Goal: Information Seeking & Learning: Learn about a topic

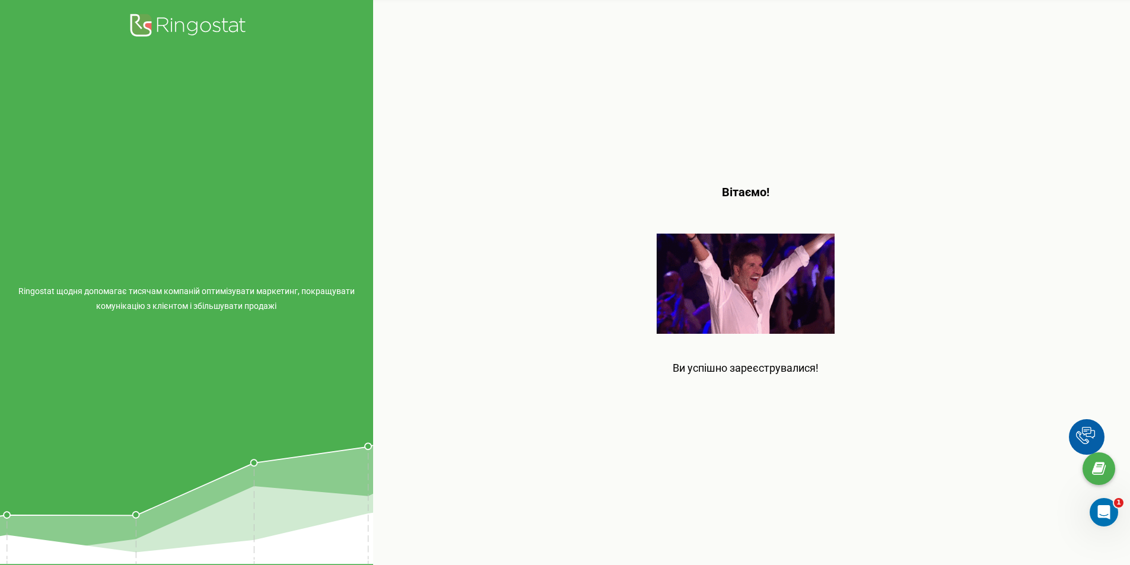
click at [745, 364] on p "Ви успішно зареєструвалися!" at bounding box center [746, 356] width 146 height 45
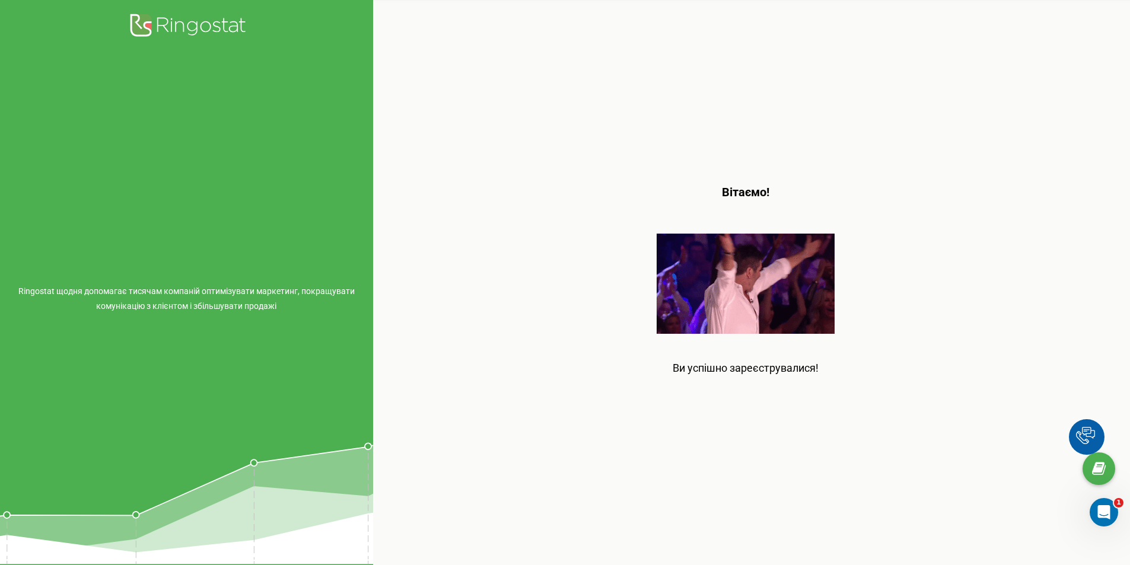
click at [177, 30] on icon at bounding box center [186, 26] width 119 height 29
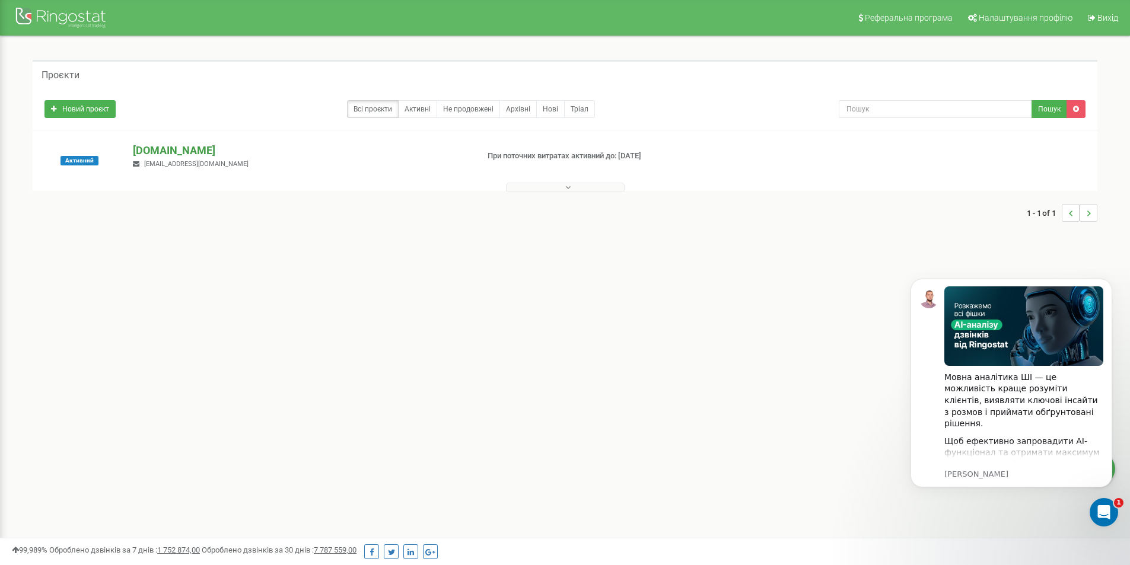
click at [158, 150] on p "[DOMAIN_NAME]" at bounding box center [300, 150] width 335 height 15
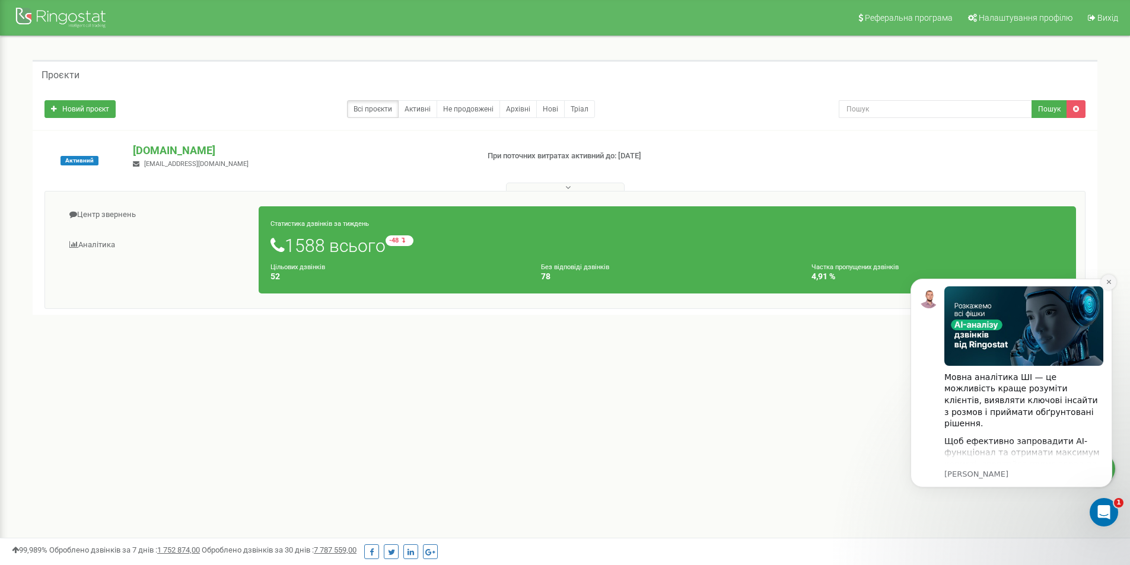
click at [1107, 282] on icon "Dismiss notification" at bounding box center [1109, 282] width 7 height 7
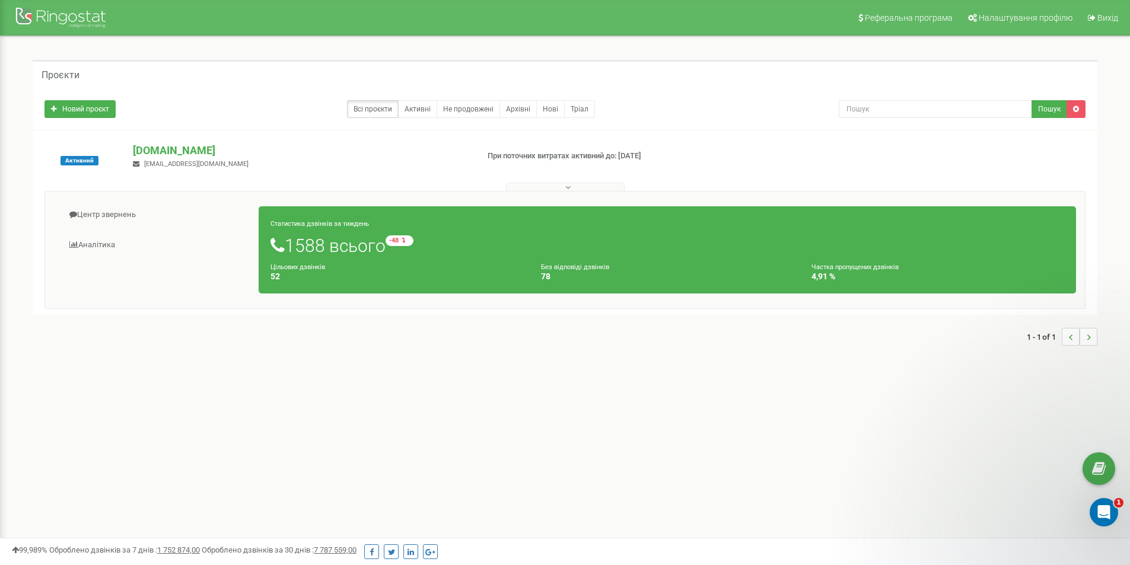
click at [338, 251] on h1 "1588 всього -48 відносно минулого тижня" at bounding box center [668, 246] width 794 height 20
click at [88, 242] on link "Аналiтика" at bounding box center [156, 245] width 205 height 29
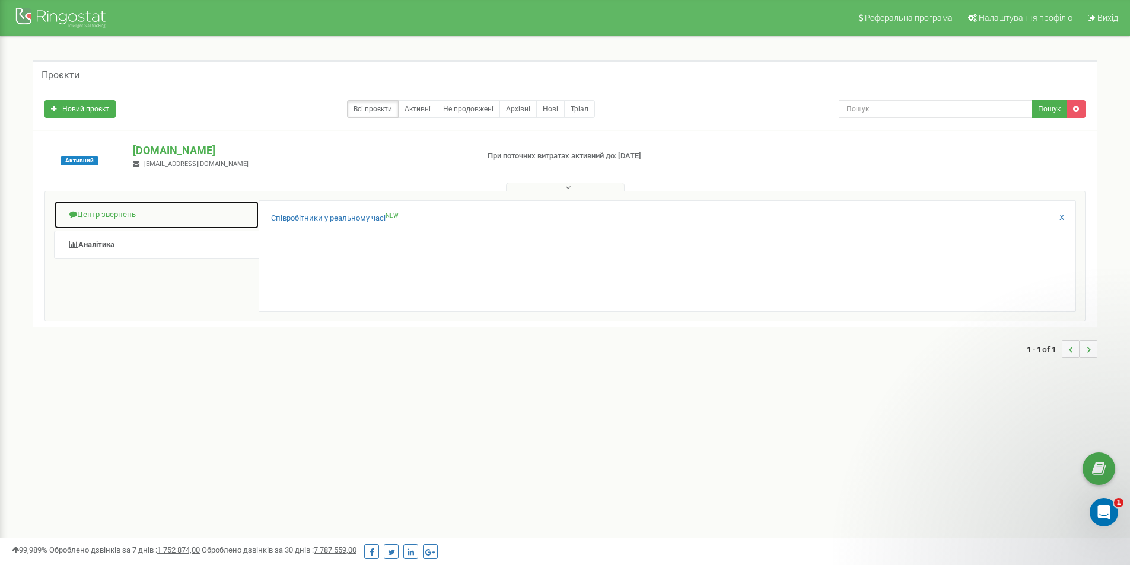
click at [89, 211] on link "Центр звернень" at bounding box center [156, 215] width 205 height 29
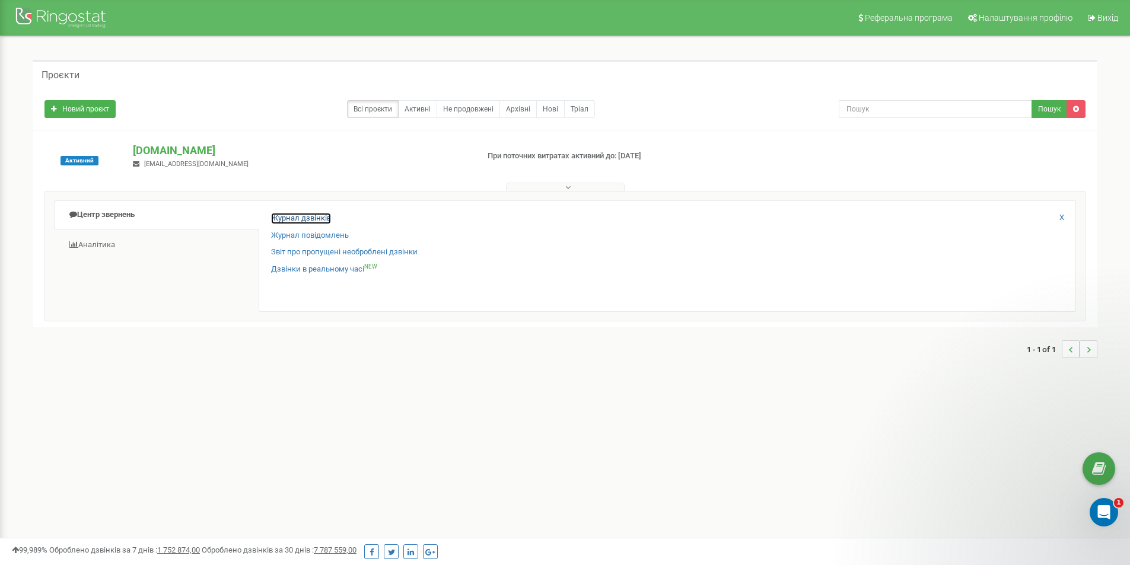
click at [307, 218] on link "Журнал дзвінків" at bounding box center [301, 218] width 60 height 11
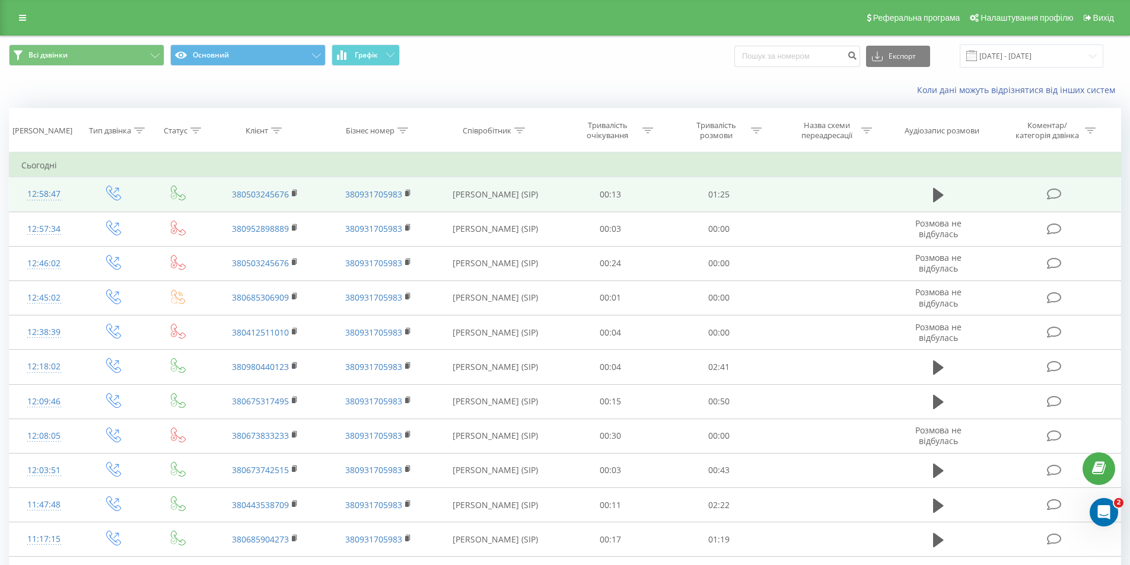
click at [1053, 198] on icon at bounding box center [1054, 194] width 15 height 12
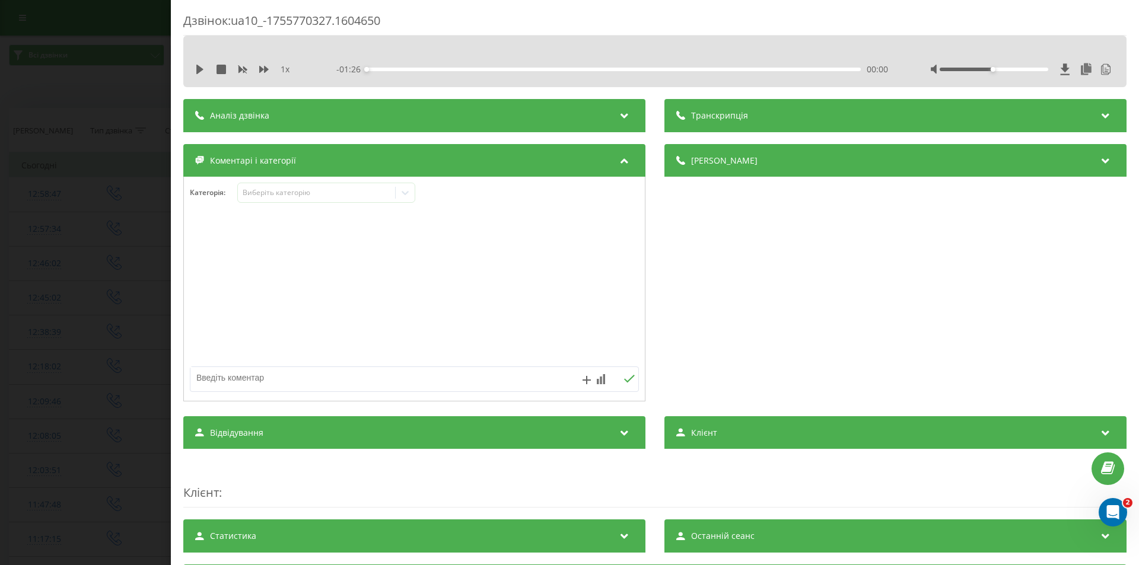
click at [848, 160] on div "Деталі дзвінка" at bounding box center [896, 160] width 462 height 33
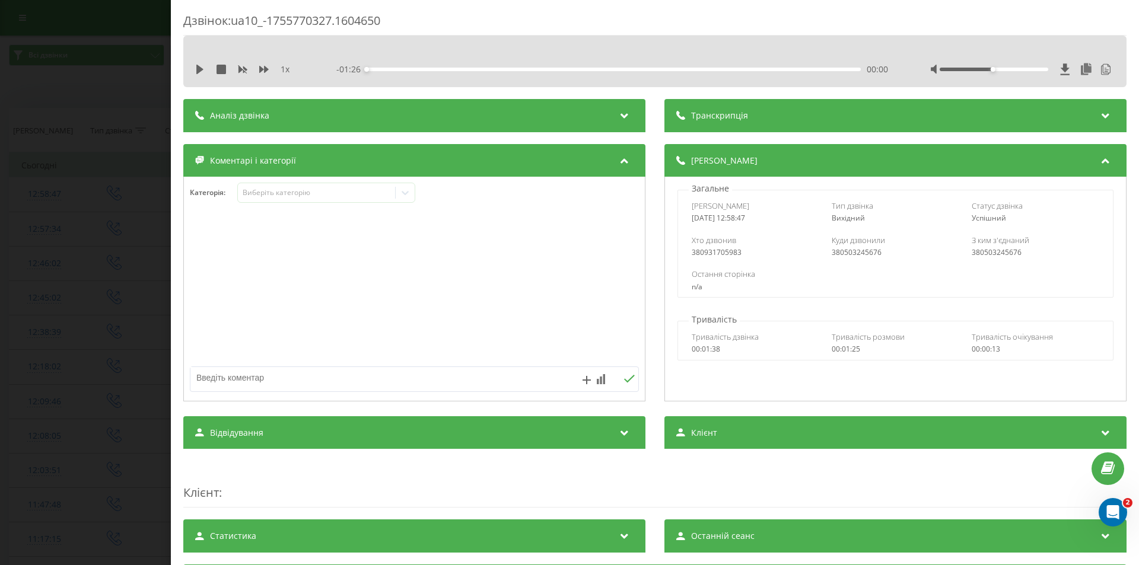
drag, startPoint x: 848, startPoint y: 160, endPoint x: 850, endPoint y: 151, distance: 9.2
click at [848, 161] on div "Деталі дзвінка" at bounding box center [896, 160] width 462 height 33
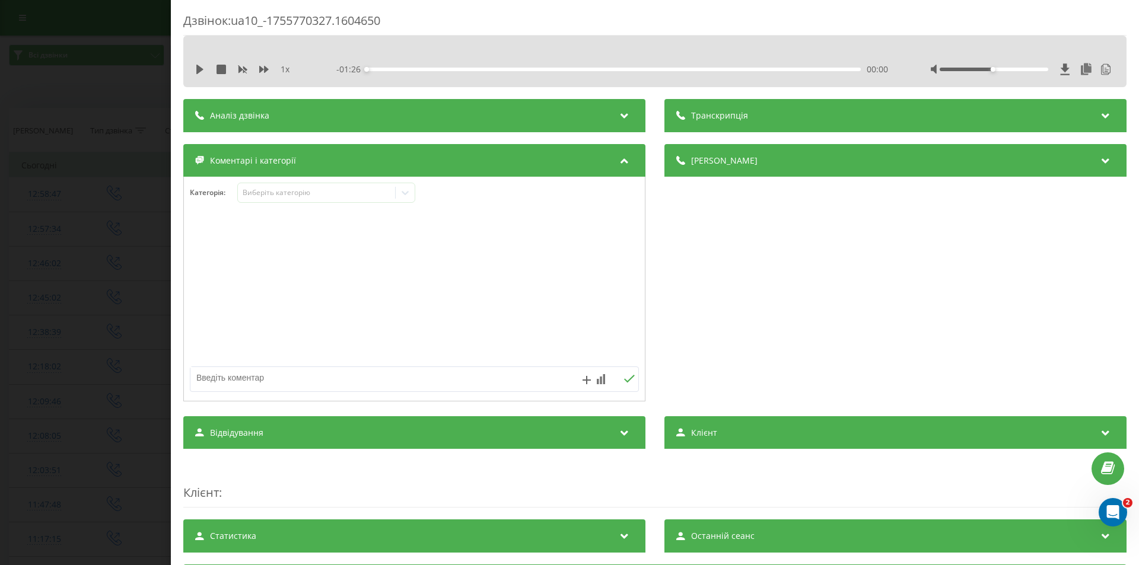
click at [851, 124] on div "Транскрипція" at bounding box center [896, 115] width 462 height 33
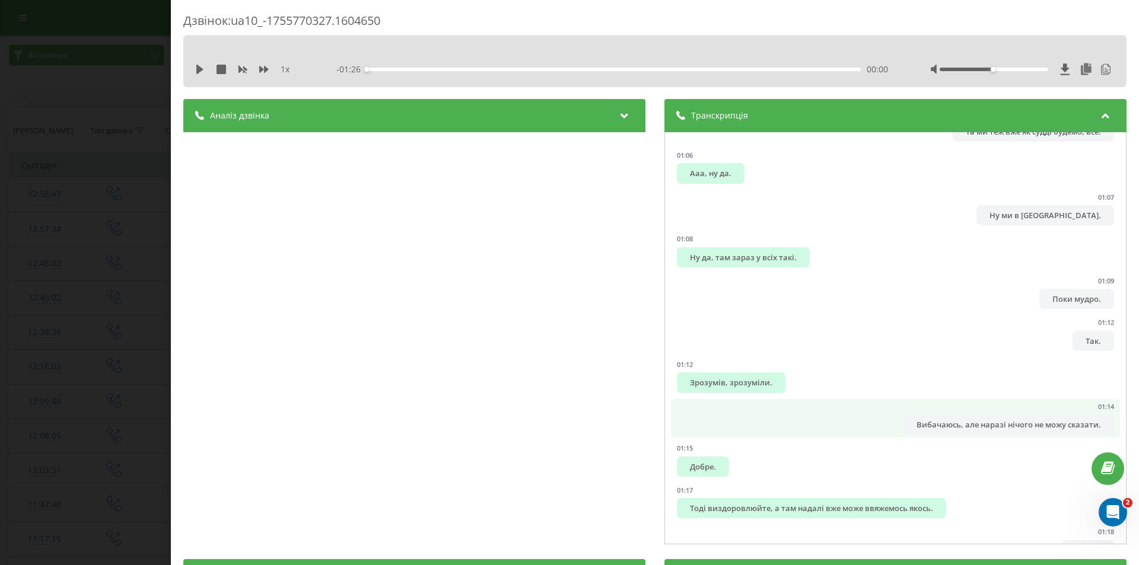
scroll to position [1049, 0]
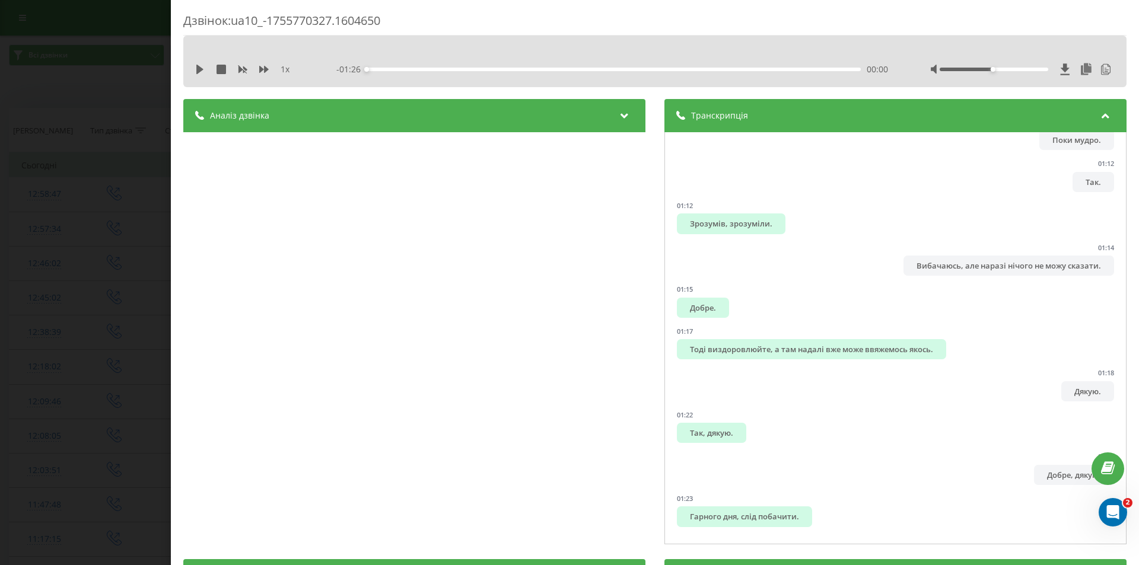
click at [968, 113] on div "Транскрипція" at bounding box center [896, 115] width 462 height 33
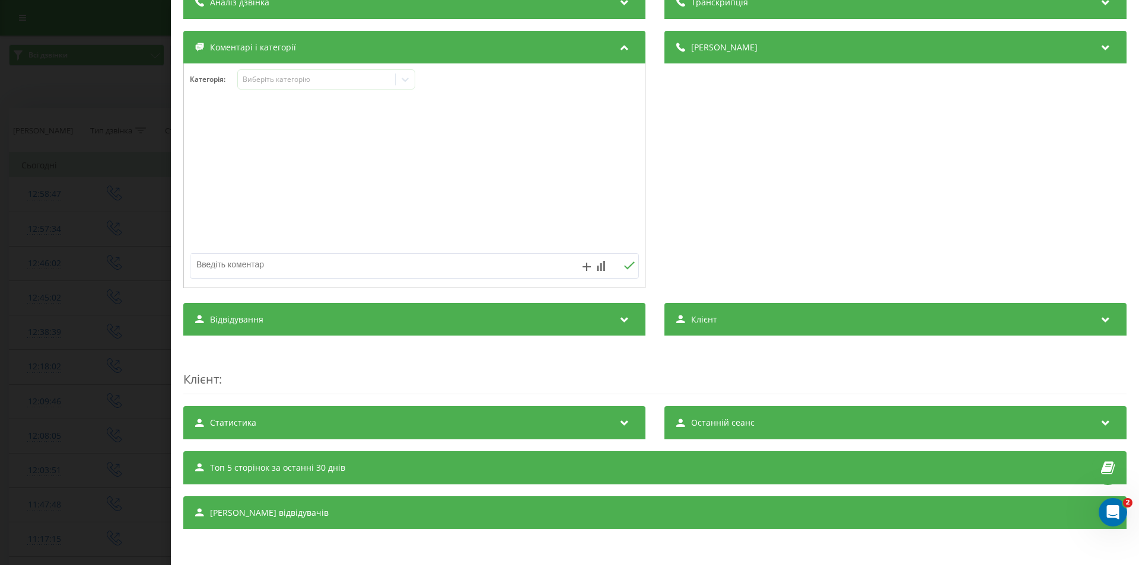
scroll to position [0, 0]
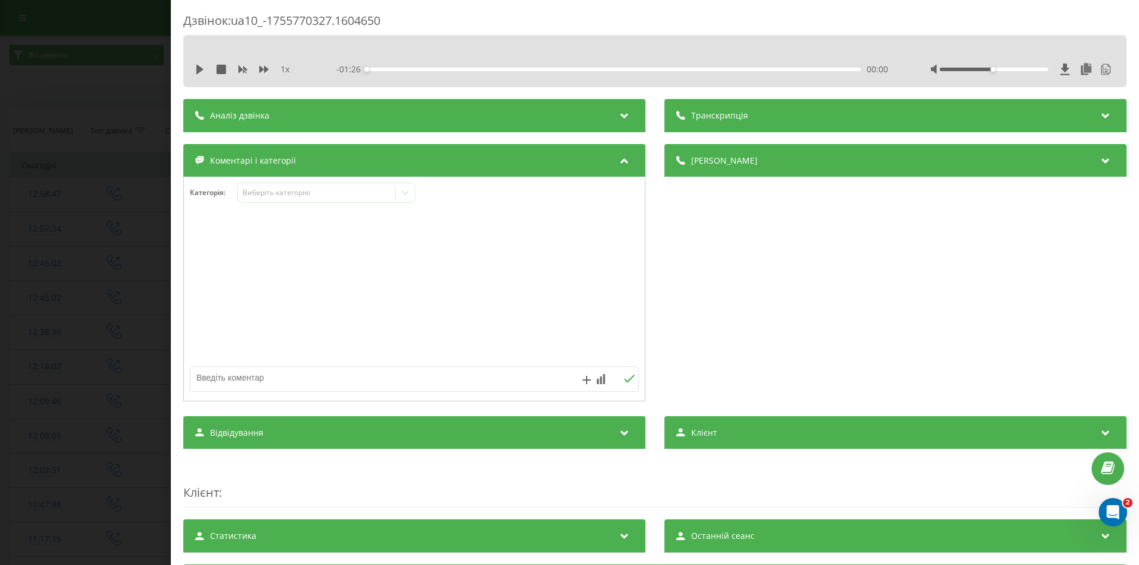
click at [619, 160] on icon at bounding box center [625, 159] width 14 height 12
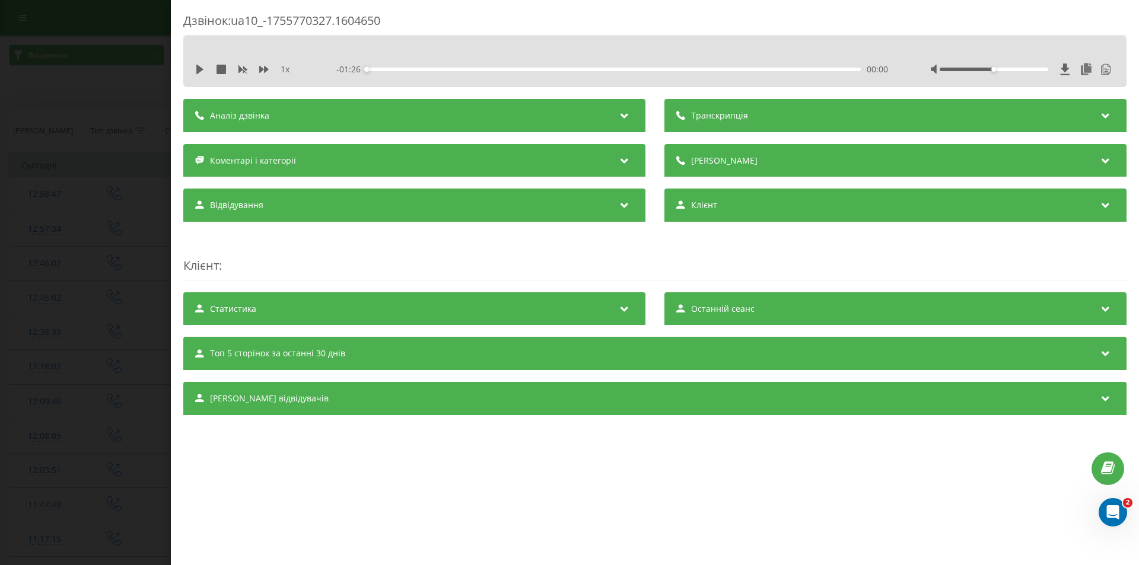
click at [619, 125] on div "Аналіз дзвінка" at bounding box center [414, 115] width 462 height 33
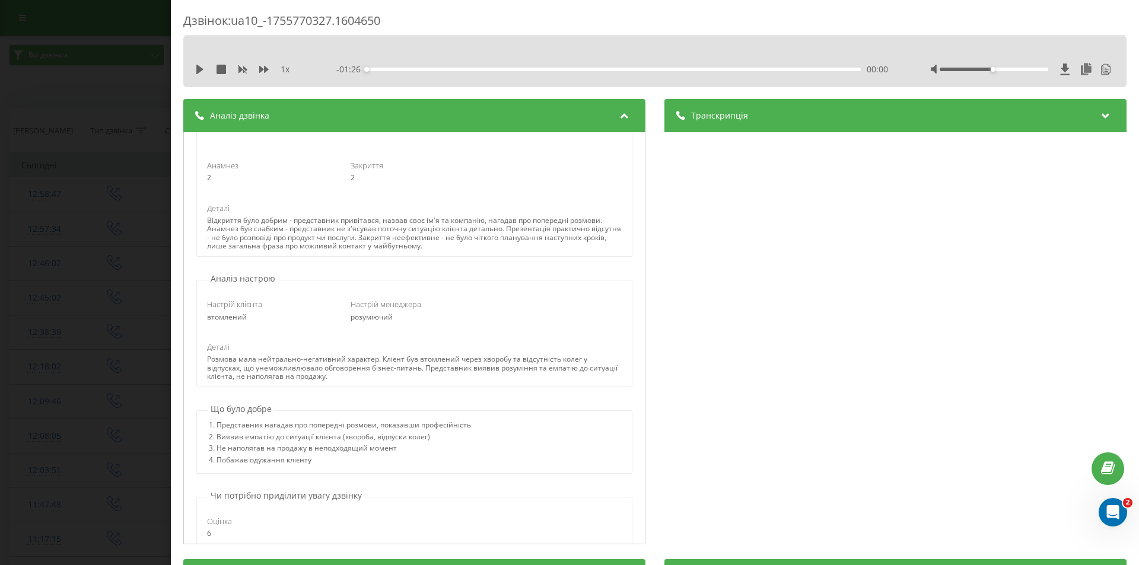
scroll to position [59, 0]
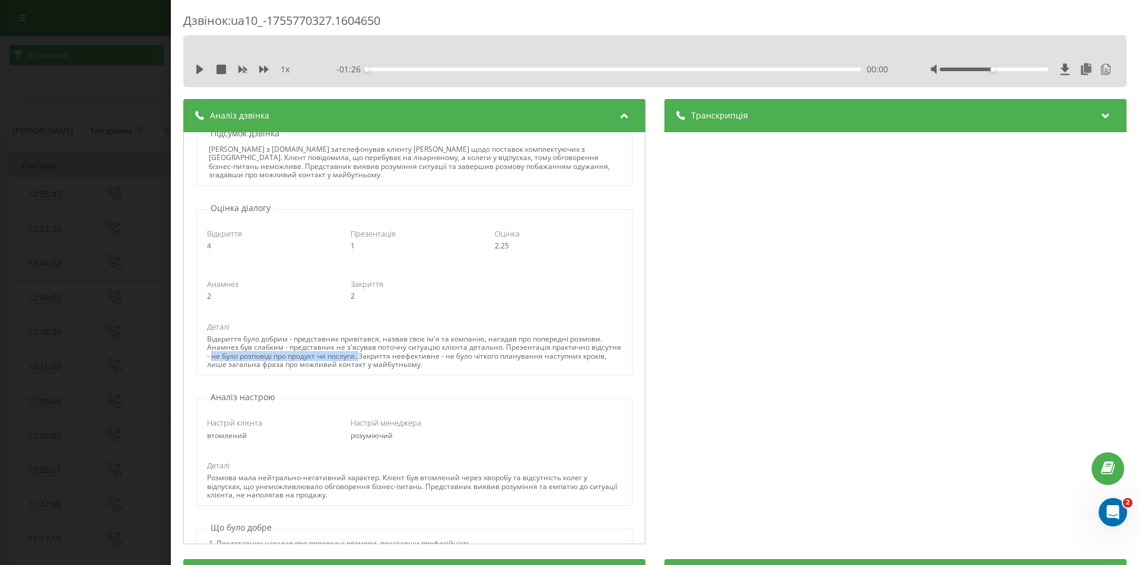
drag, startPoint x: 242, startPoint y: 358, endPoint x: 391, endPoint y: 355, distance: 149.0
click at [391, 355] on div "Відкриття було добрим - представник привітався, назвав своє ім'я та компанію, н…" at bounding box center [414, 352] width 414 height 34
click at [476, 359] on div "Відкриття було добрим - представник привітався, назвав своє ім'я та компанію, н…" at bounding box center [414, 352] width 414 height 34
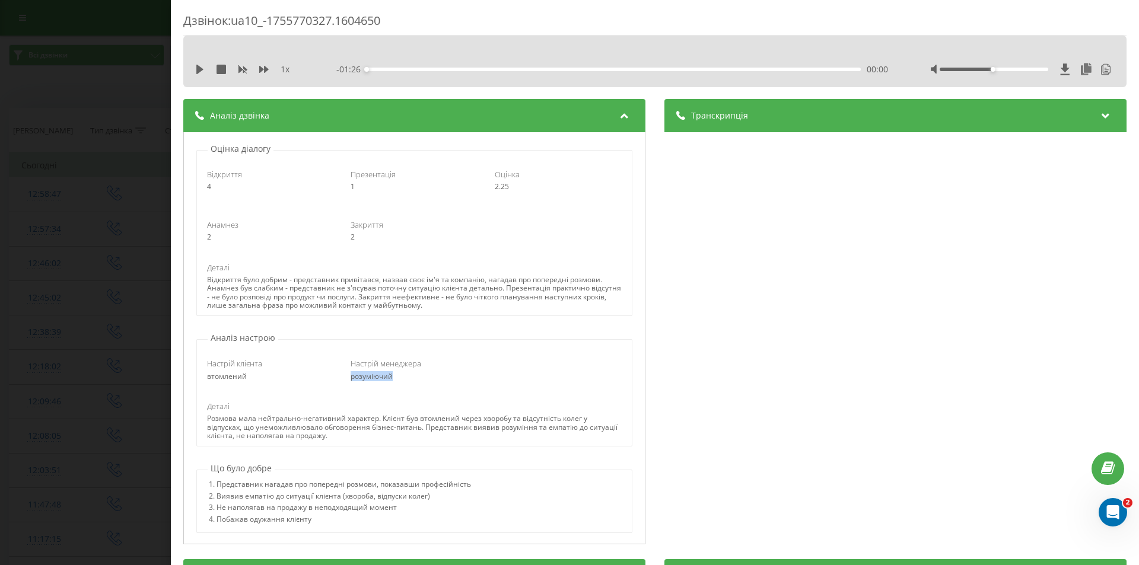
drag, startPoint x: 406, startPoint y: 375, endPoint x: 348, endPoint y: 374, distance: 58.2
click at [351, 374] on div "розуміючий" at bounding box center [414, 377] width 127 height 8
click at [351, 366] on span "Настрій менеджера" at bounding box center [386, 363] width 71 height 11
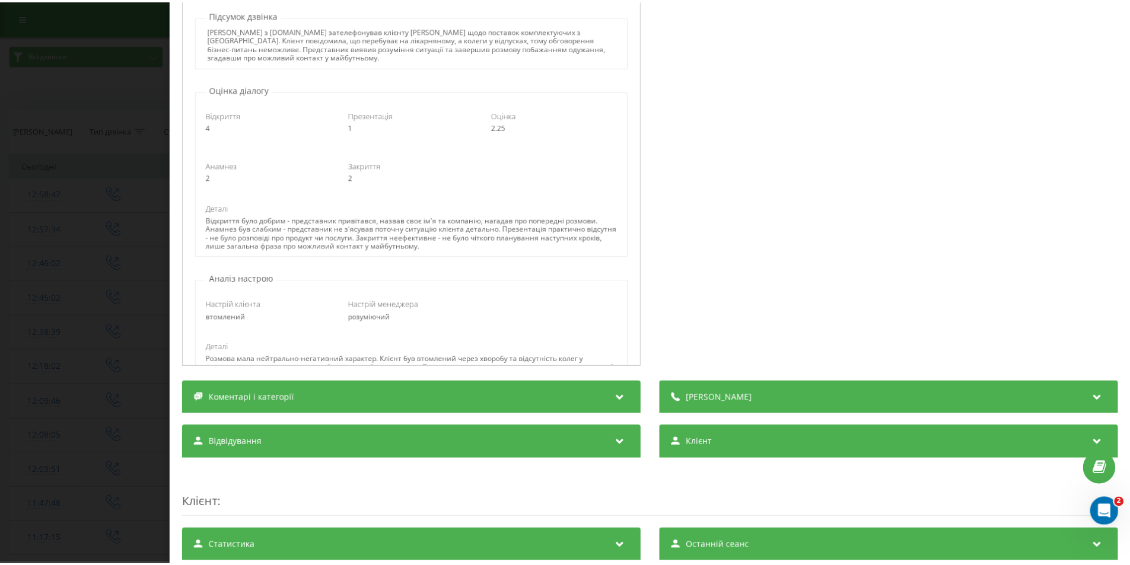
scroll to position [0, 0]
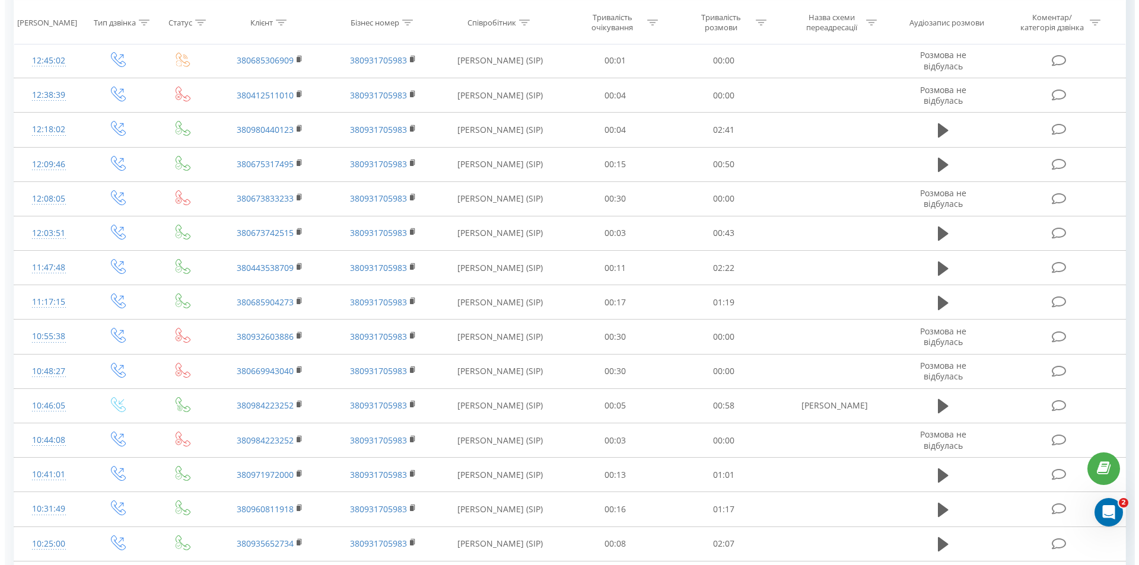
scroll to position [534, 0]
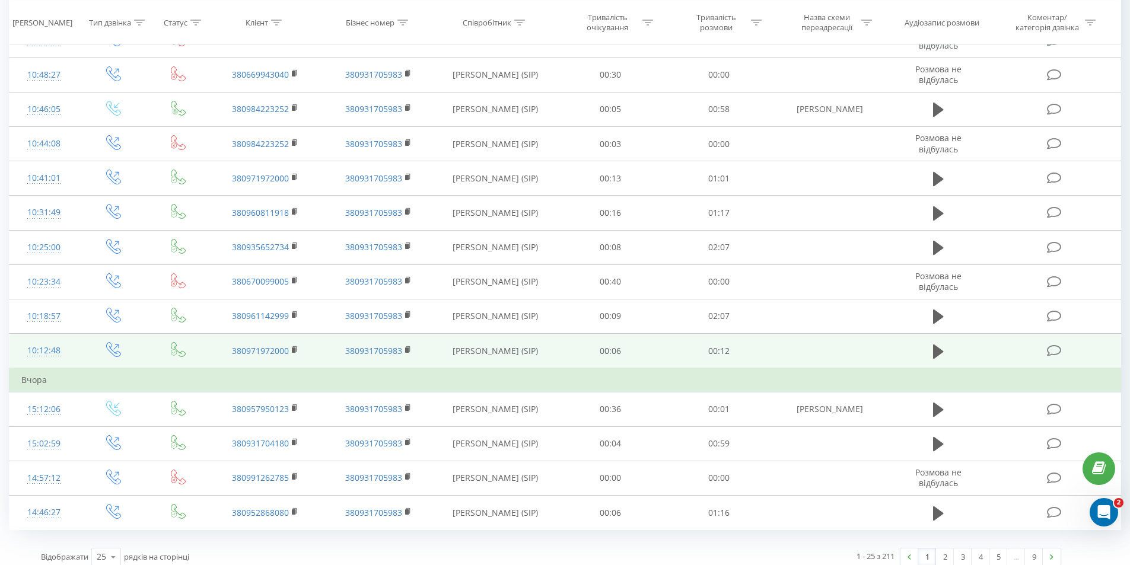
click at [608, 347] on td "00:06" at bounding box center [611, 351] width 109 height 35
click at [1048, 344] on td at bounding box center [1055, 351] width 131 height 35
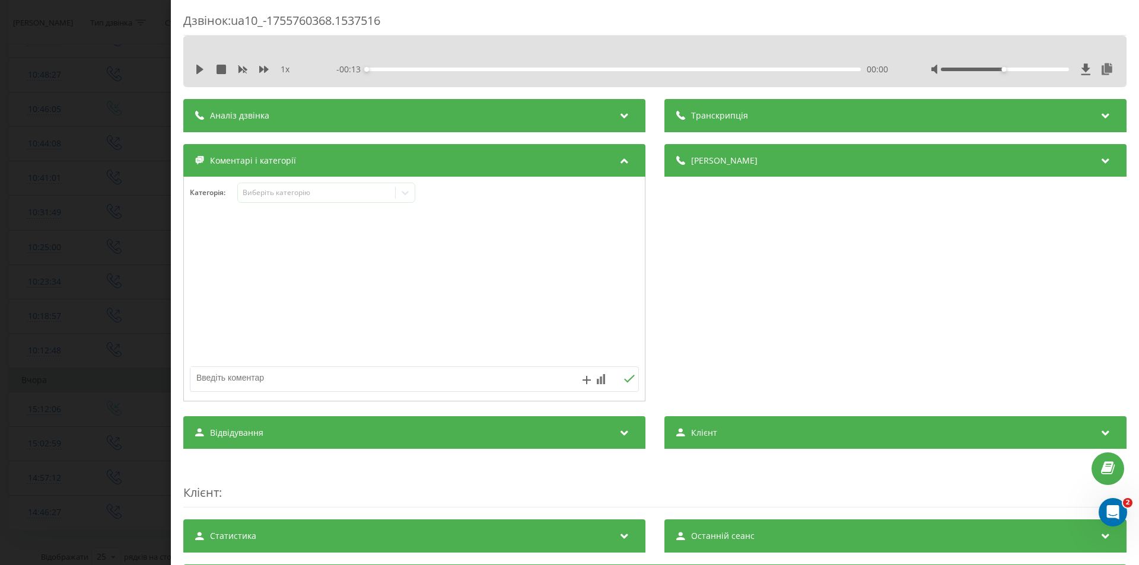
click at [295, 123] on div "Аналіз дзвінка" at bounding box center [414, 115] width 462 height 33
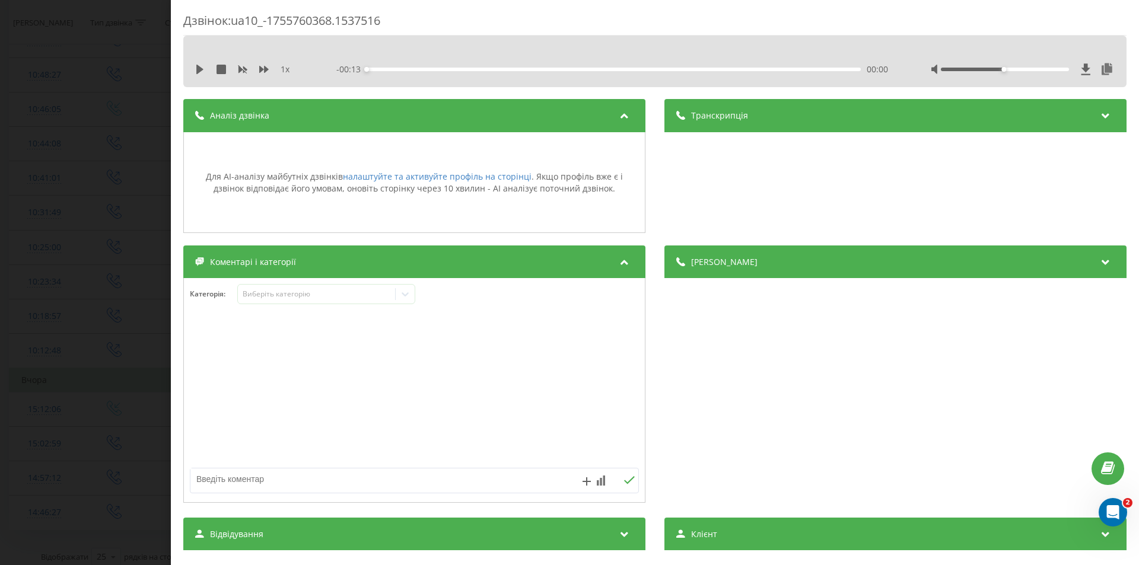
scroll to position [1, 0]
click at [759, 121] on div "Транскрипція" at bounding box center [896, 115] width 462 height 33
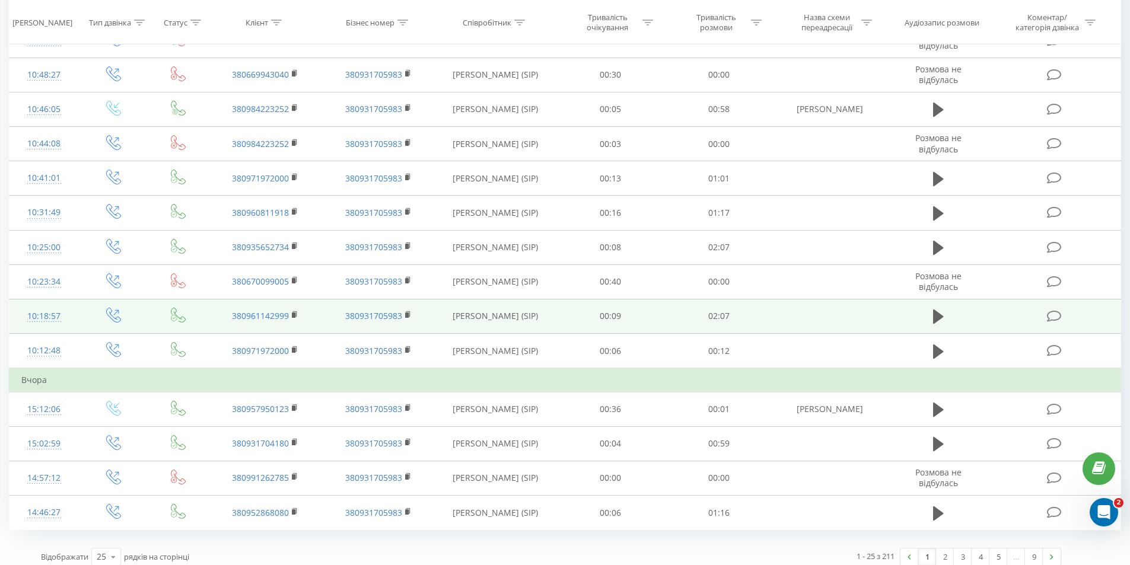
click at [1050, 311] on icon at bounding box center [1054, 316] width 15 height 12
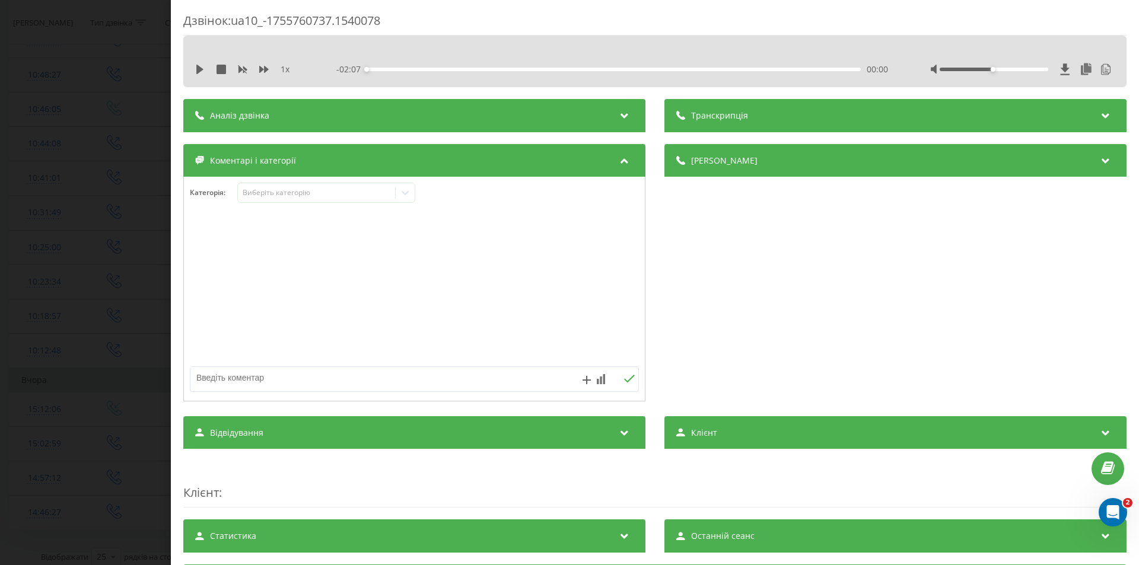
click at [771, 121] on div "Транскрипція" at bounding box center [896, 115] width 462 height 33
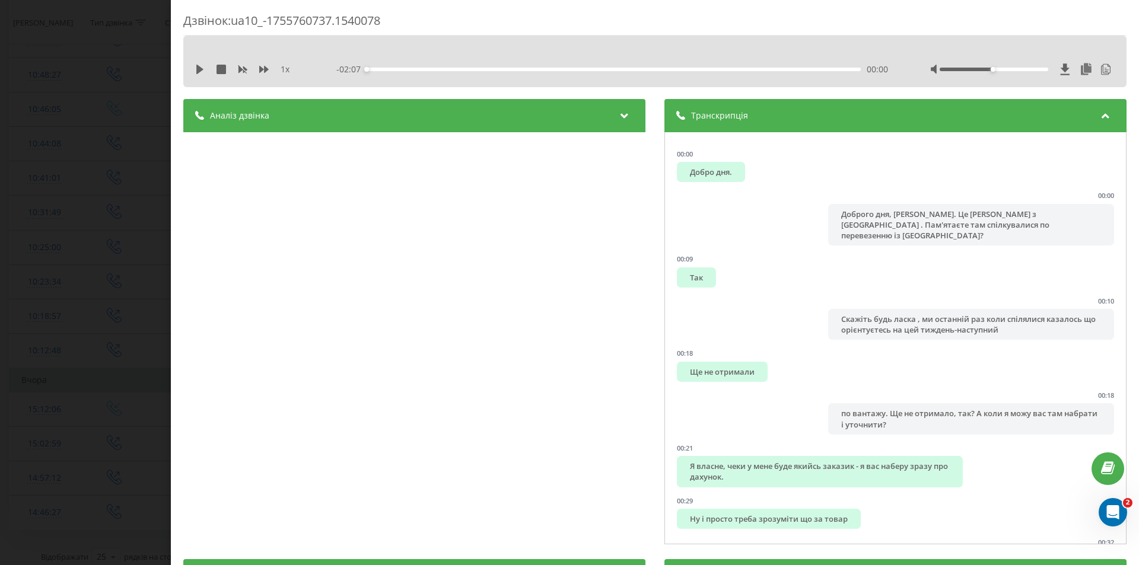
click at [403, 123] on div "Аналіз дзвінка" at bounding box center [414, 115] width 462 height 33
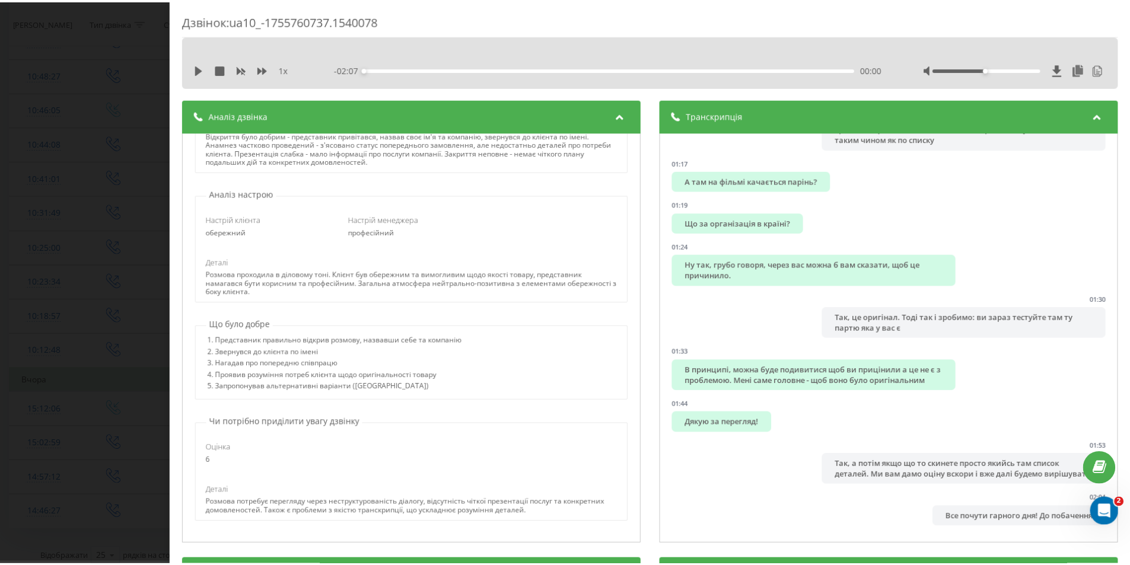
scroll to position [145, 0]
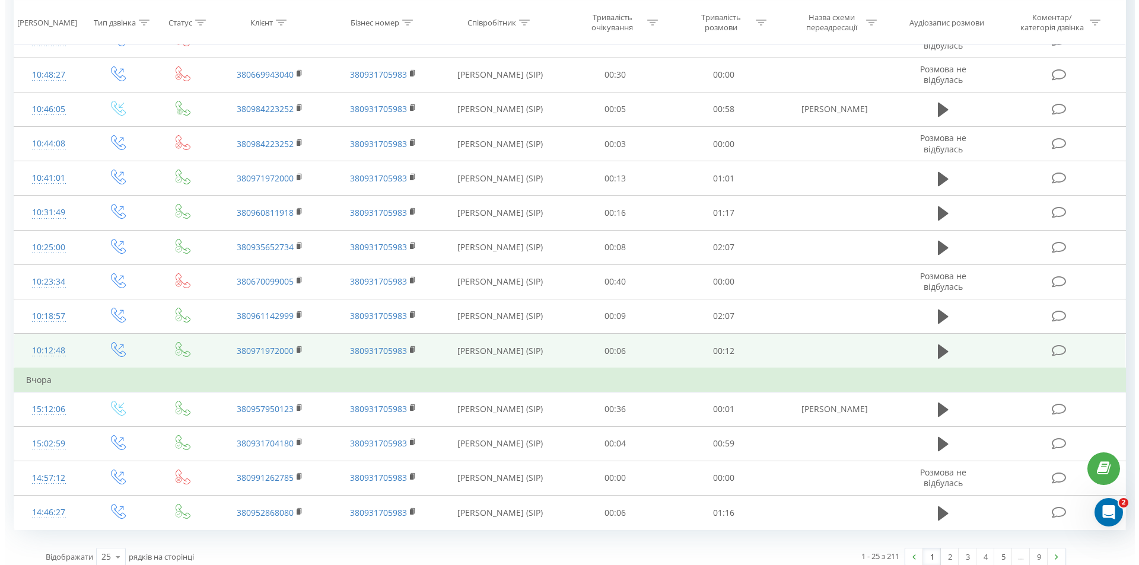
scroll to position [475, 0]
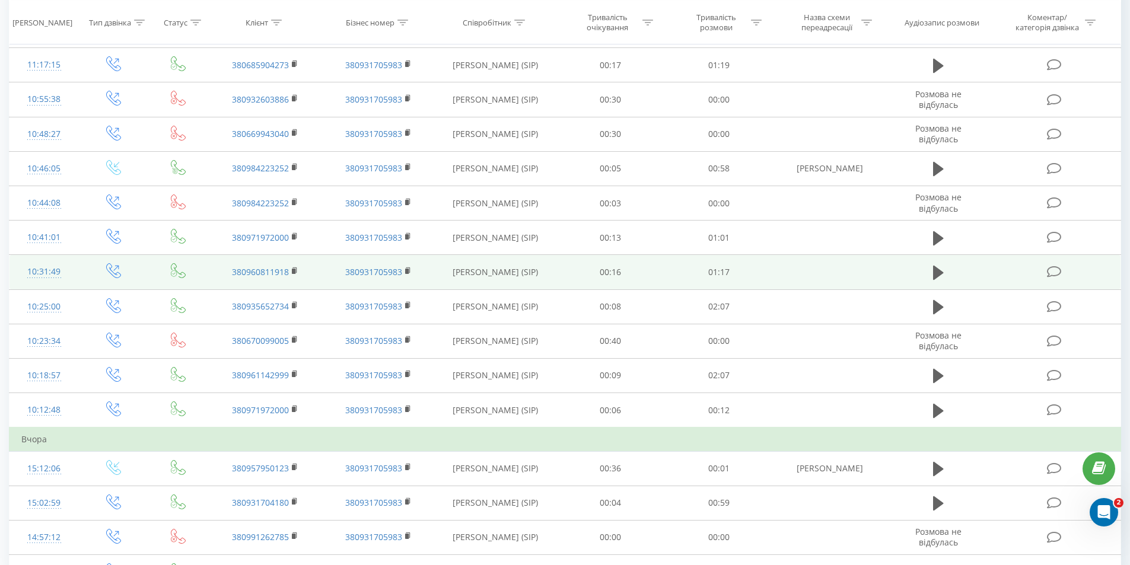
click at [1054, 268] on icon at bounding box center [1054, 272] width 15 height 12
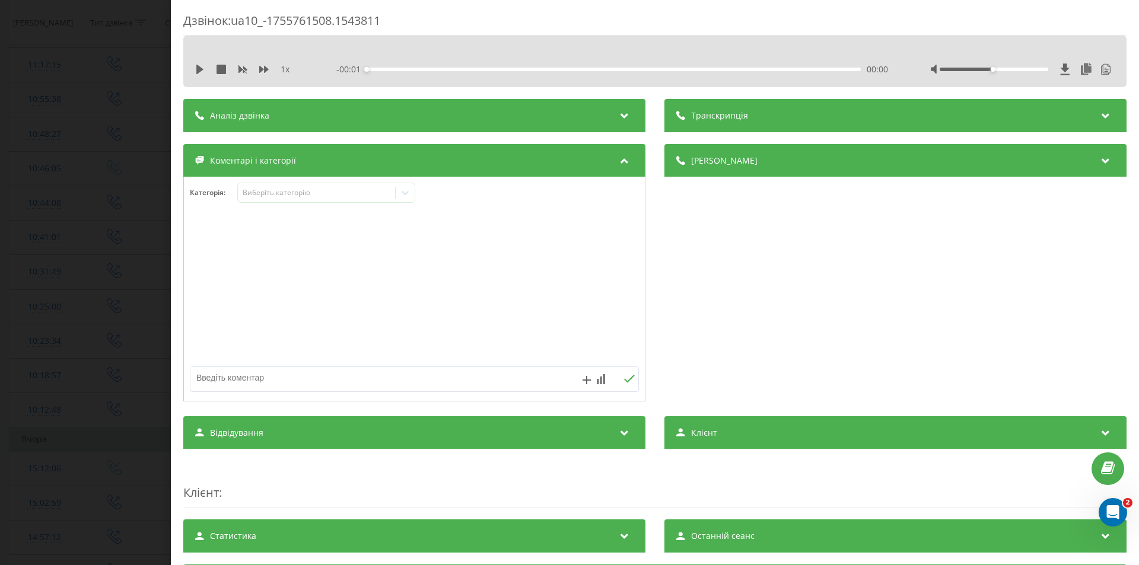
click at [555, 119] on div "Аналіз дзвінка" at bounding box center [414, 115] width 462 height 33
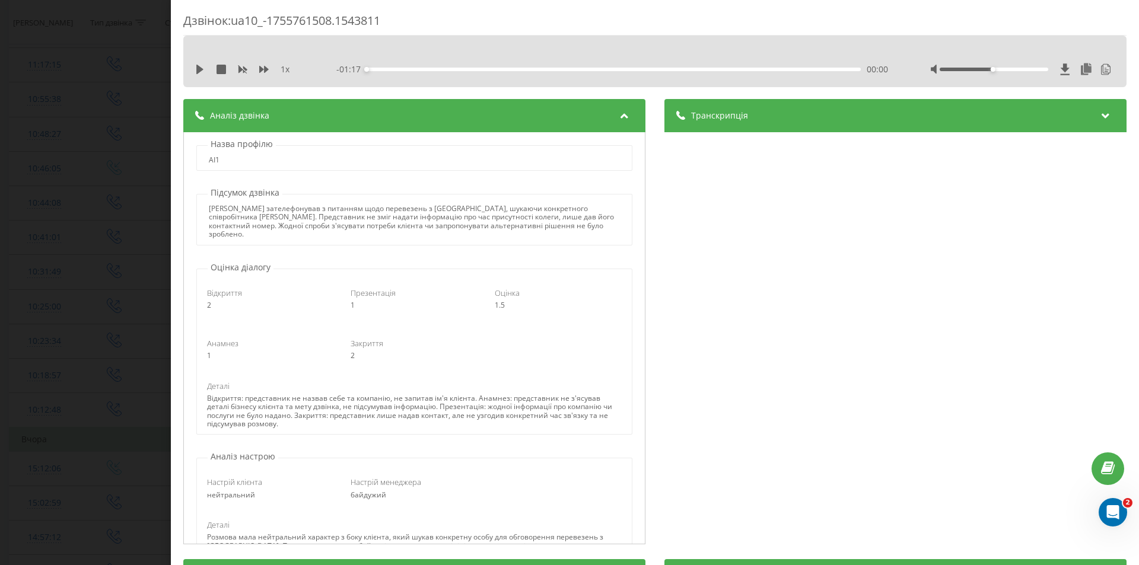
scroll to position [211, 0]
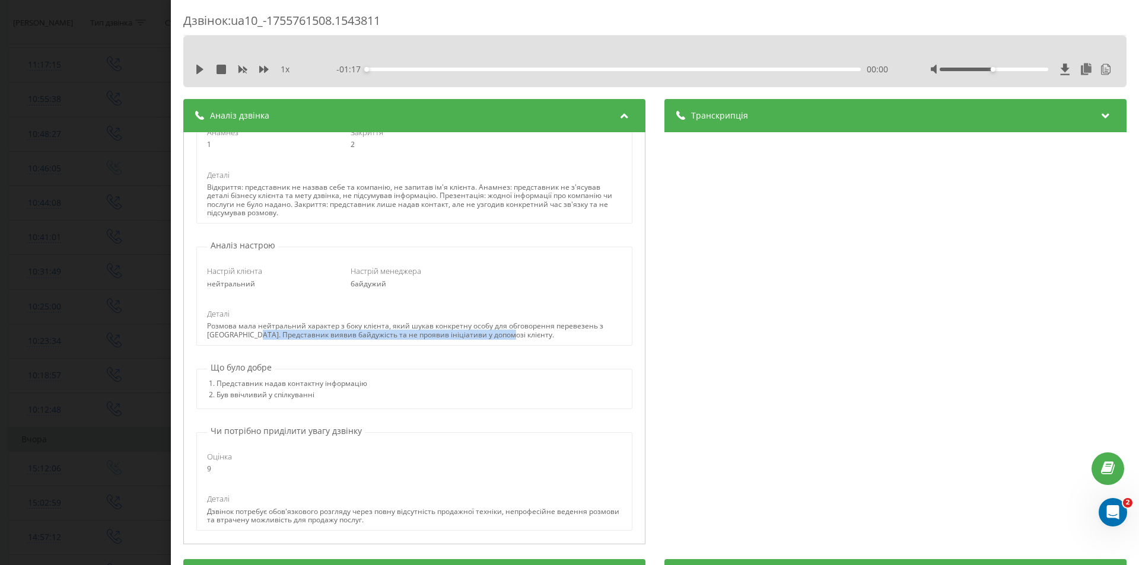
drag, startPoint x: 257, startPoint y: 325, endPoint x: 513, endPoint y: 328, distance: 255.8
click at [513, 328] on div "Розмова мала нейтральний характер з боку клієнта, який шукав конкретну особу дл…" at bounding box center [414, 330] width 414 height 17
click at [443, 326] on div "Розмова мала нейтральний характер з боку клієнта, який шукав конкретну особу дл…" at bounding box center [414, 330] width 414 height 17
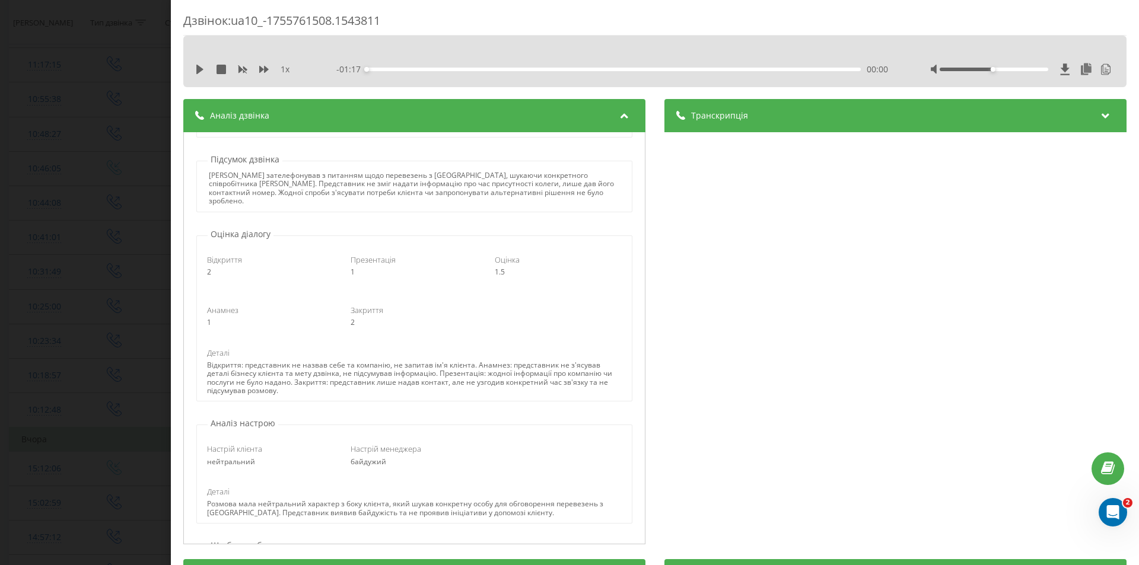
scroll to position [0, 0]
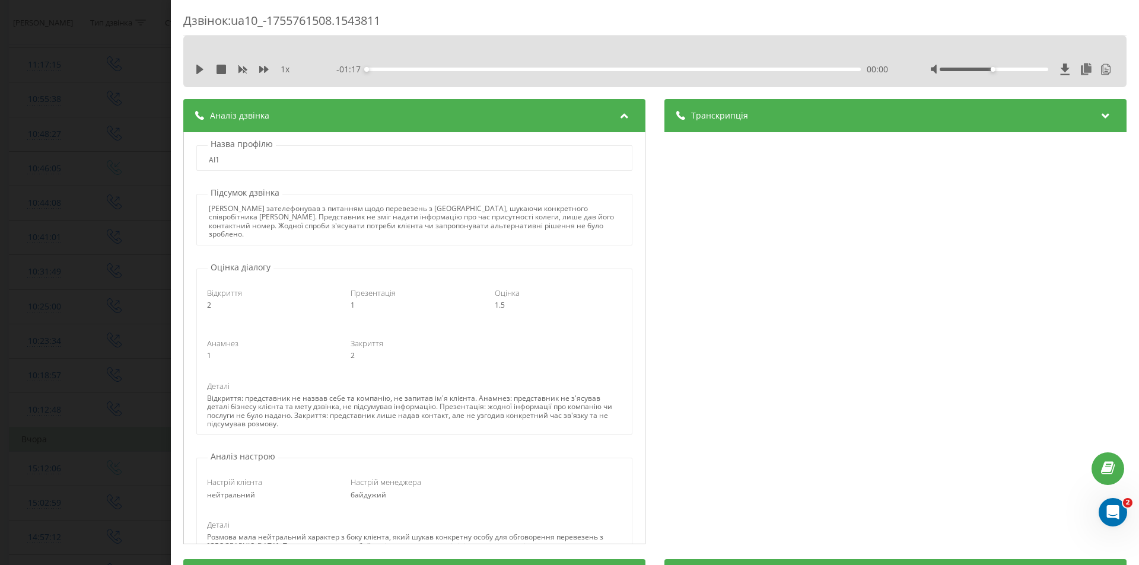
click at [812, 119] on div "Транскрипція" at bounding box center [896, 115] width 462 height 33
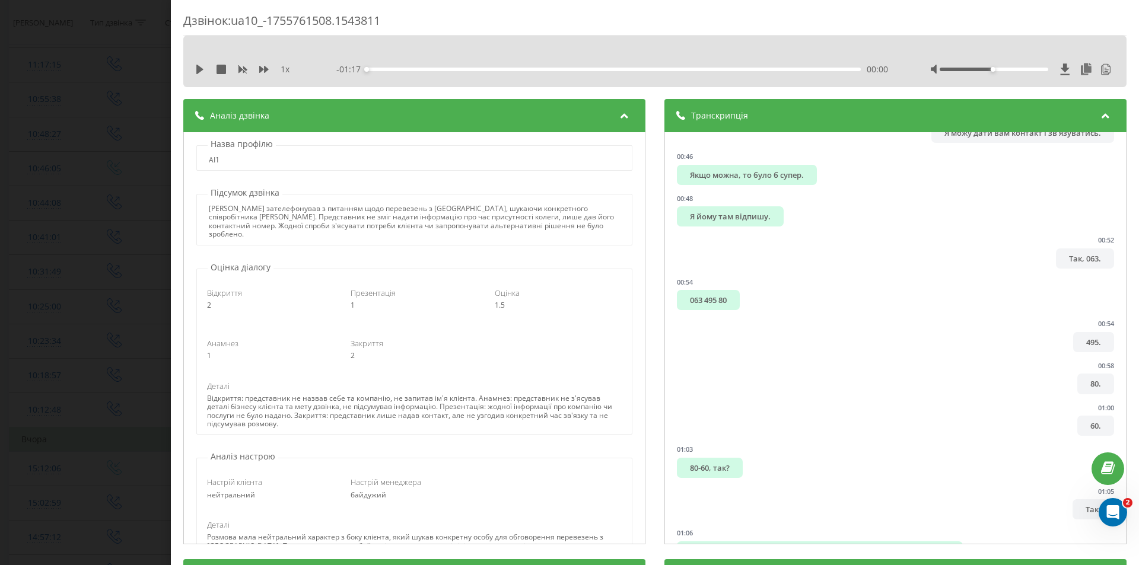
scroll to position [766, 0]
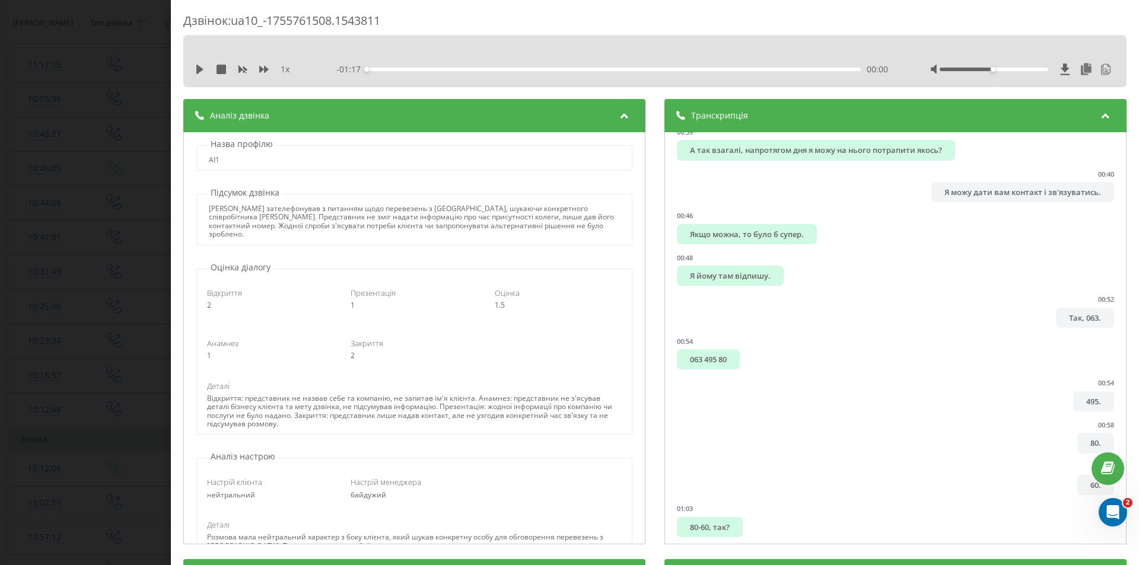
click at [366, 112] on div "Аналіз дзвінка" at bounding box center [414, 115] width 462 height 33
